Goal: Navigation & Orientation: Find specific page/section

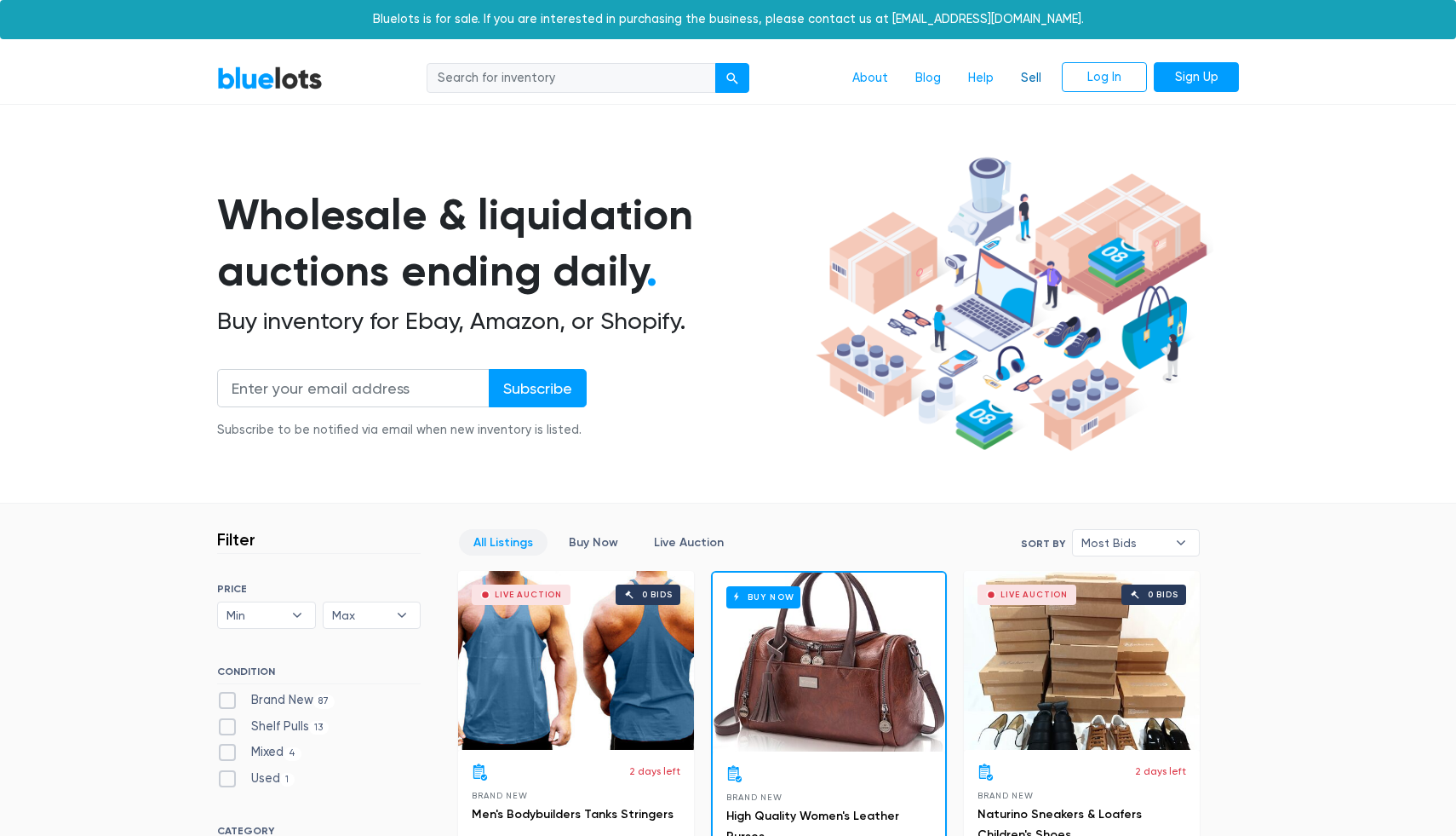
click at [1027, 79] on link "Sell" at bounding box center [1031, 79] width 47 height 32
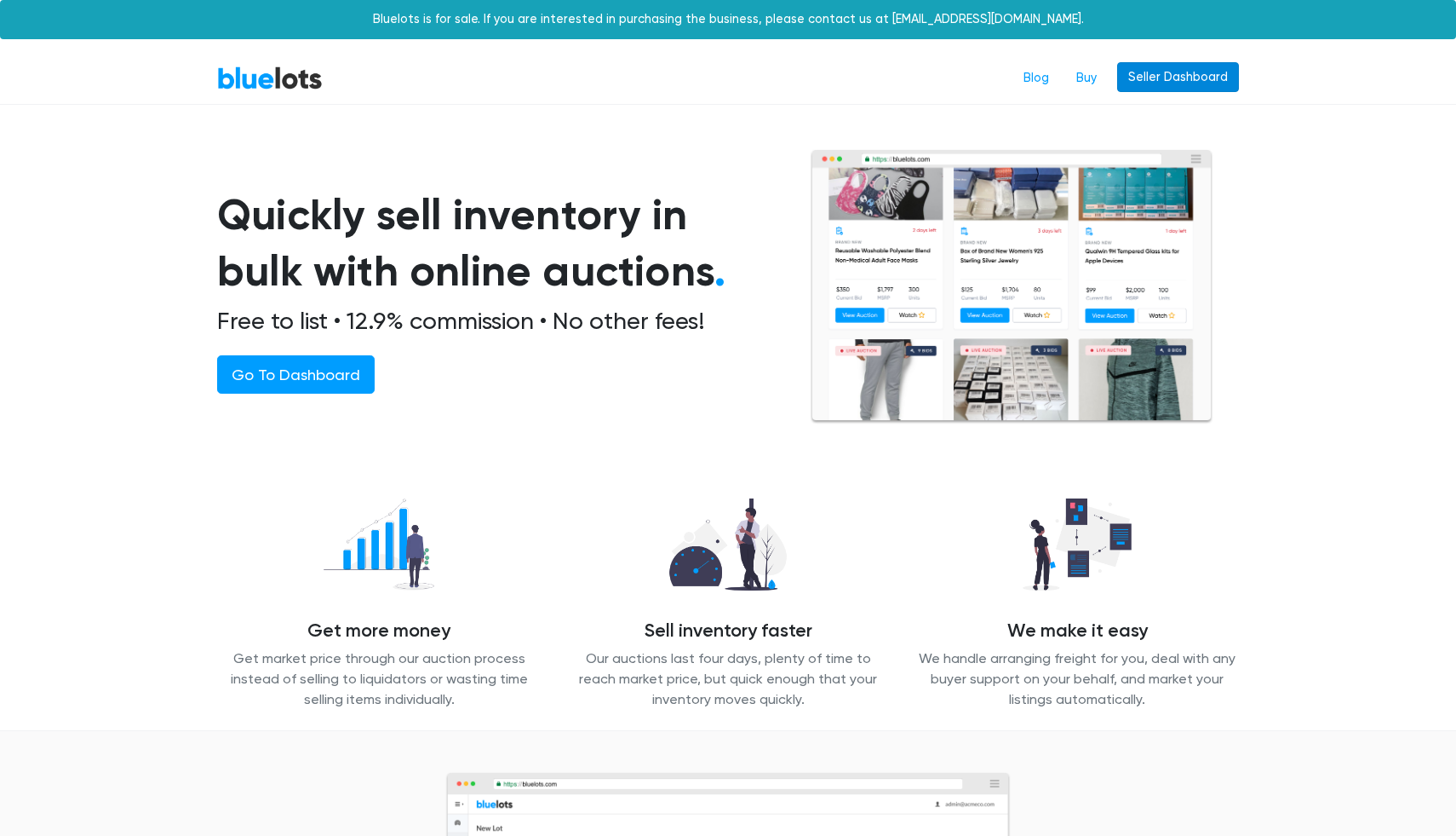
click at [1195, 67] on link "Seller Dashboard" at bounding box center [1178, 78] width 121 height 30
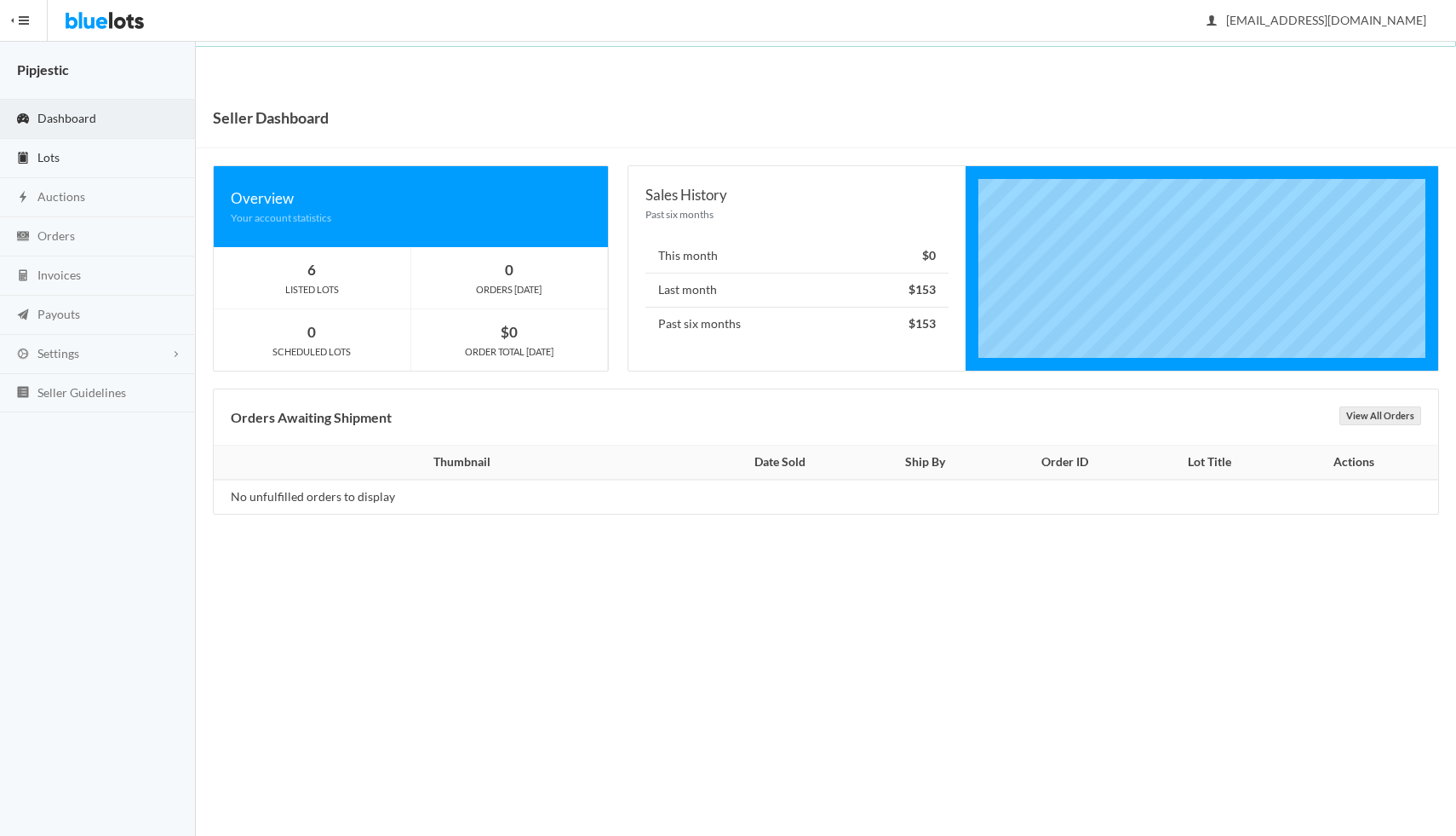
click at [96, 157] on link "Lots" at bounding box center [98, 158] width 195 height 39
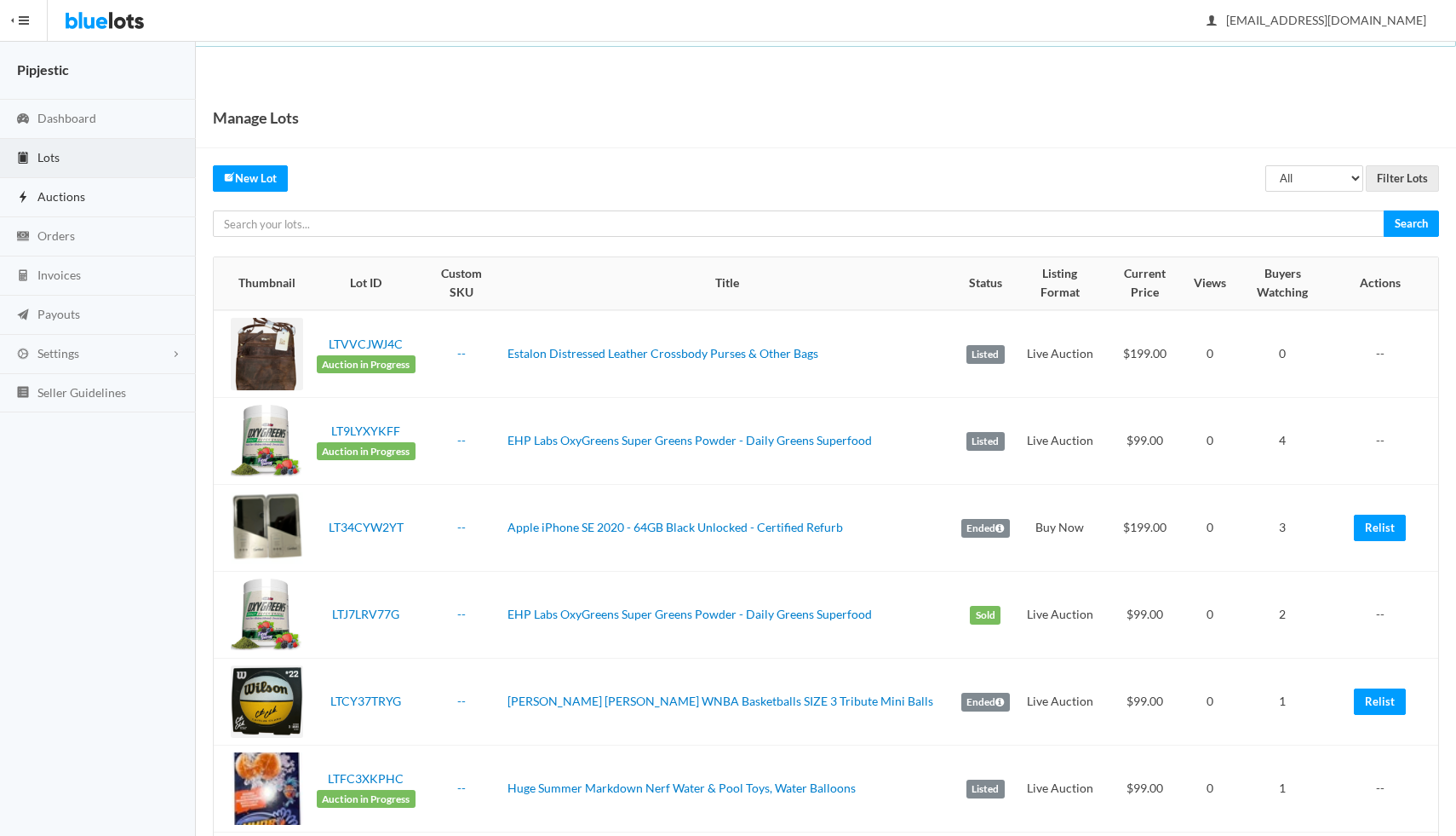
click at [84, 189] on link "Auctions" at bounding box center [98, 197] width 195 height 39
